Goal: Download file/media

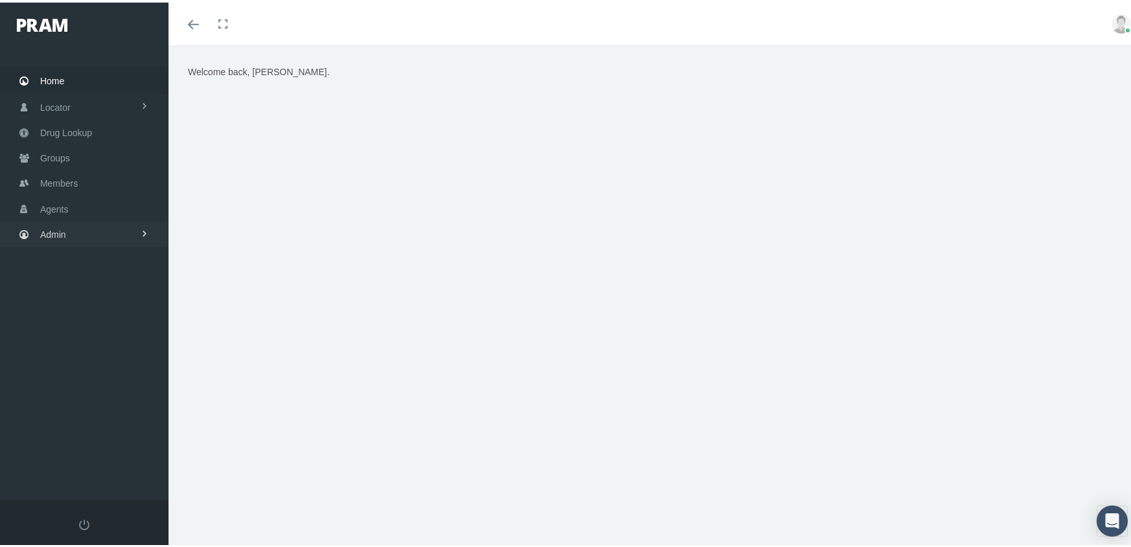
click at [58, 221] on span "Admin" at bounding box center [53, 232] width 26 height 25
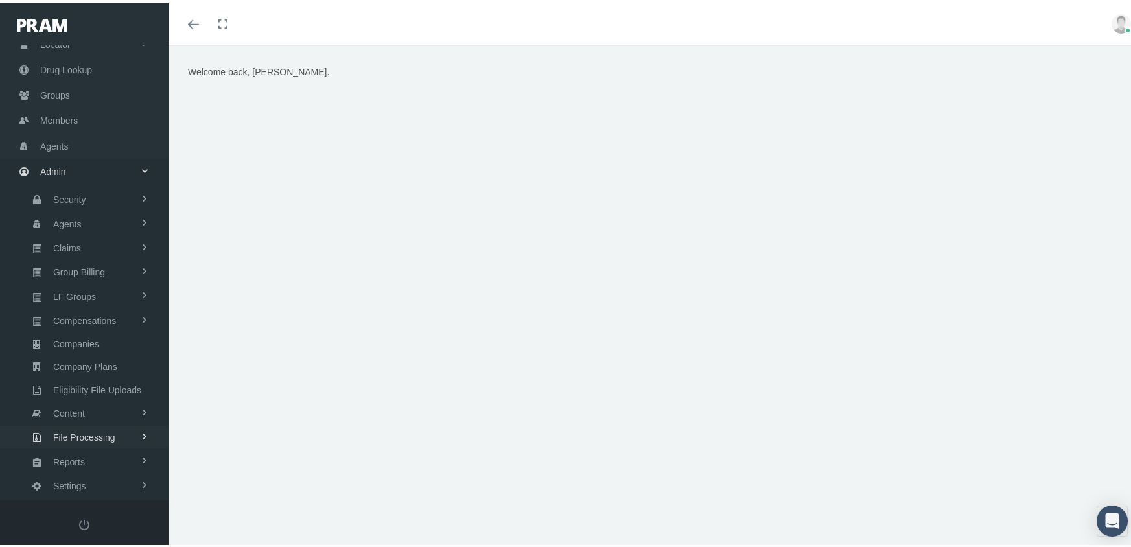
scroll to position [65, 0]
click at [117, 375] on span "Eligibility File Uploads" at bounding box center [97, 386] width 88 height 22
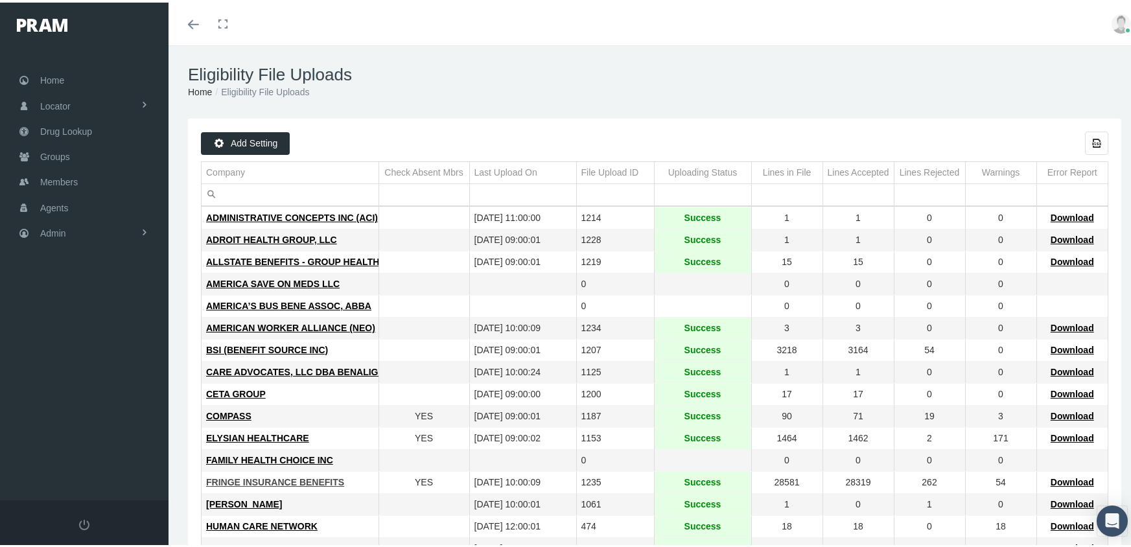
click at [229, 474] on span "FRINGE INSURANCE BENEFITS" at bounding box center [275, 479] width 138 height 10
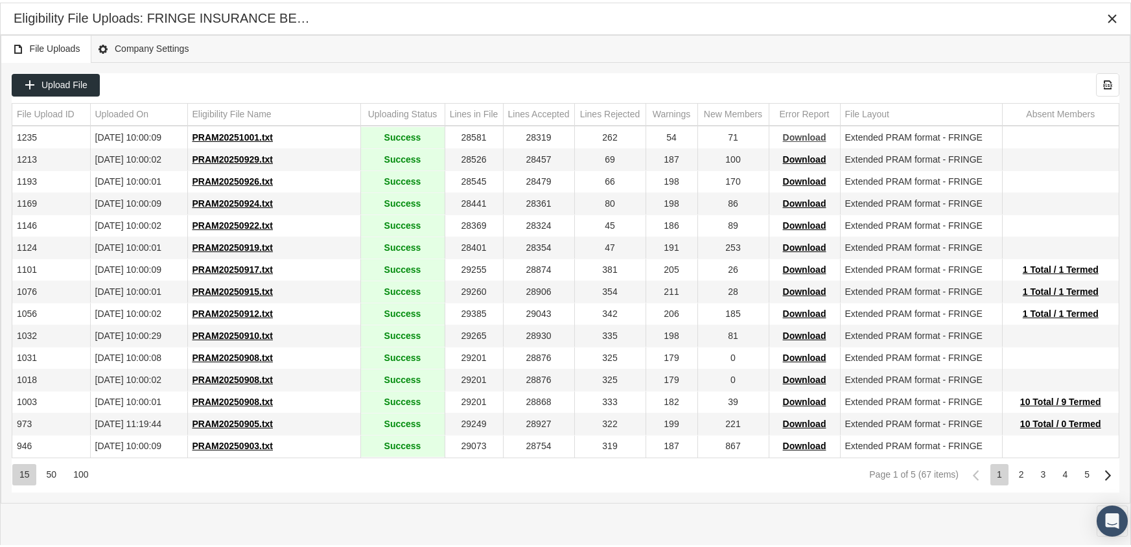
click at [799, 133] on span "Download" at bounding box center [804, 135] width 43 height 10
